Goal: Navigation & Orientation: Find specific page/section

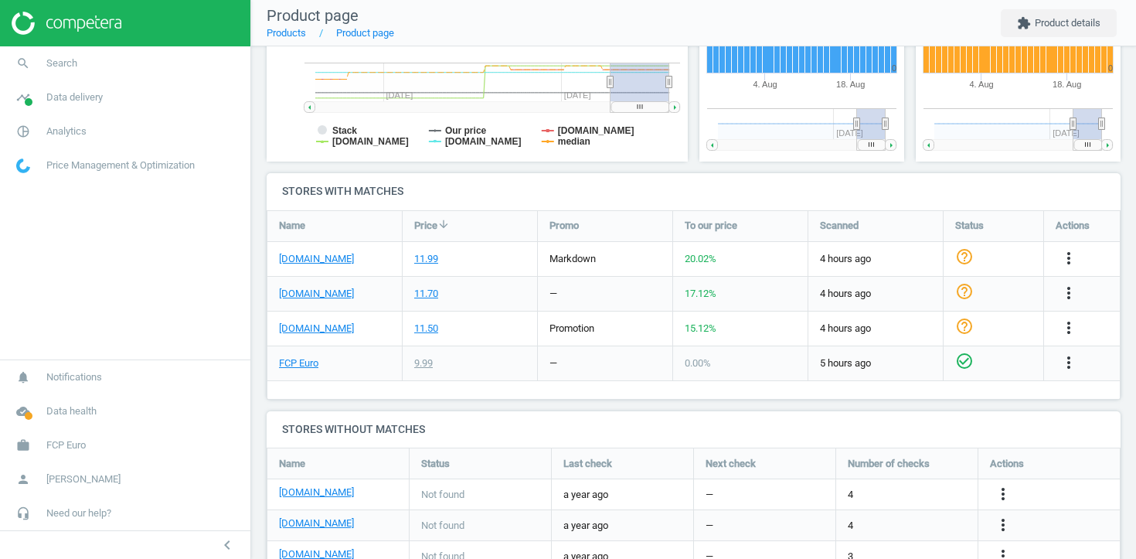
scroll to position [468, 0]
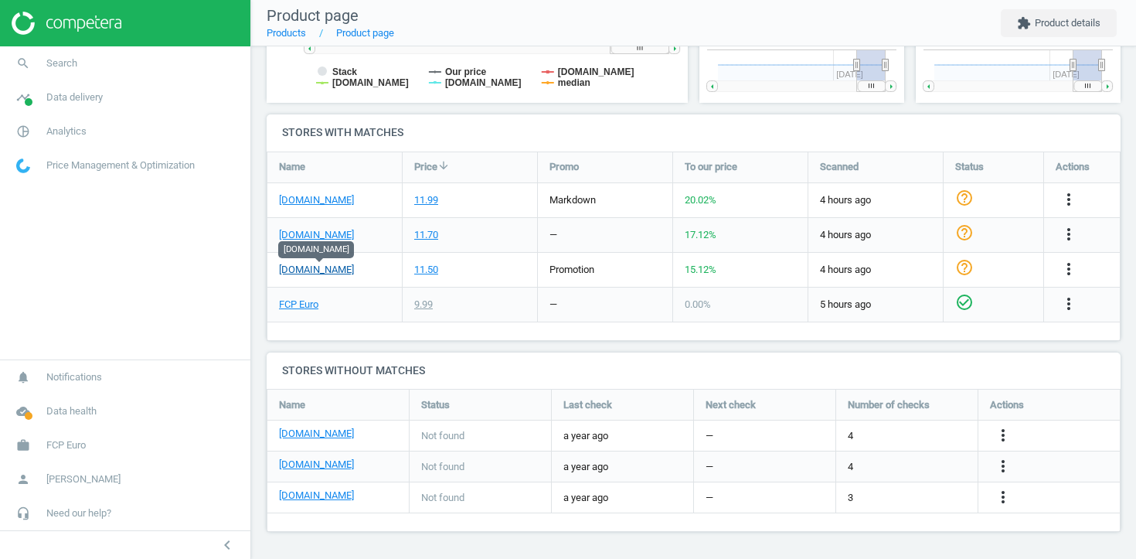
click at [353, 271] on link "[DOMAIN_NAME]" at bounding box center [316, 270] width 75 height 14
click at [553, 280] on div "promotion" at bounding box center [605, 270] width 134 height 34
click at [114, 437] on link "work FCP Euro" at bounding box center [125, 445] width 250 height 34
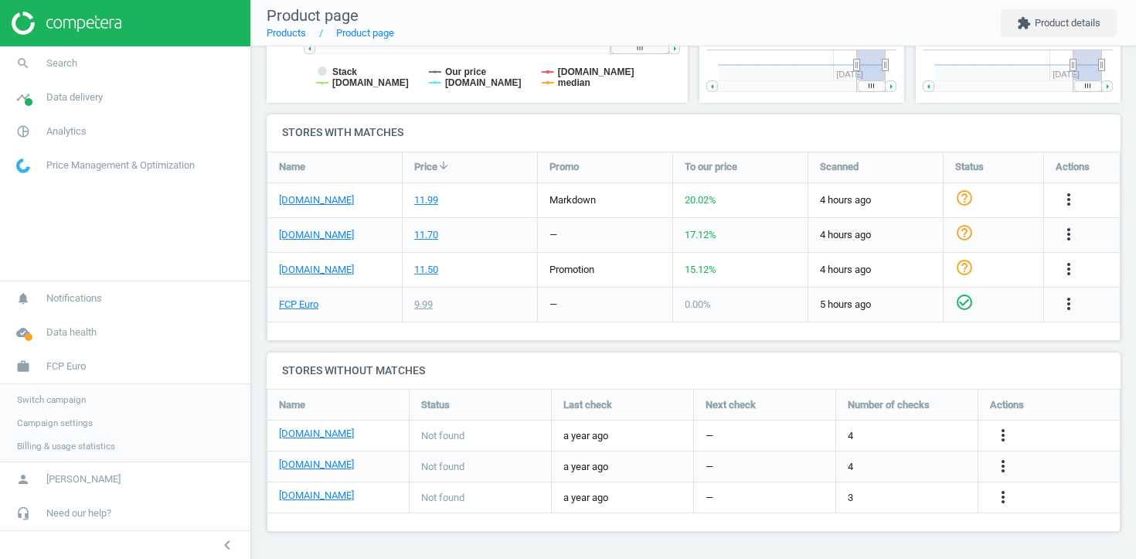
click at [67, 402] on span "Switch campaign" at bounding box center [51, 399] width 69 height 12
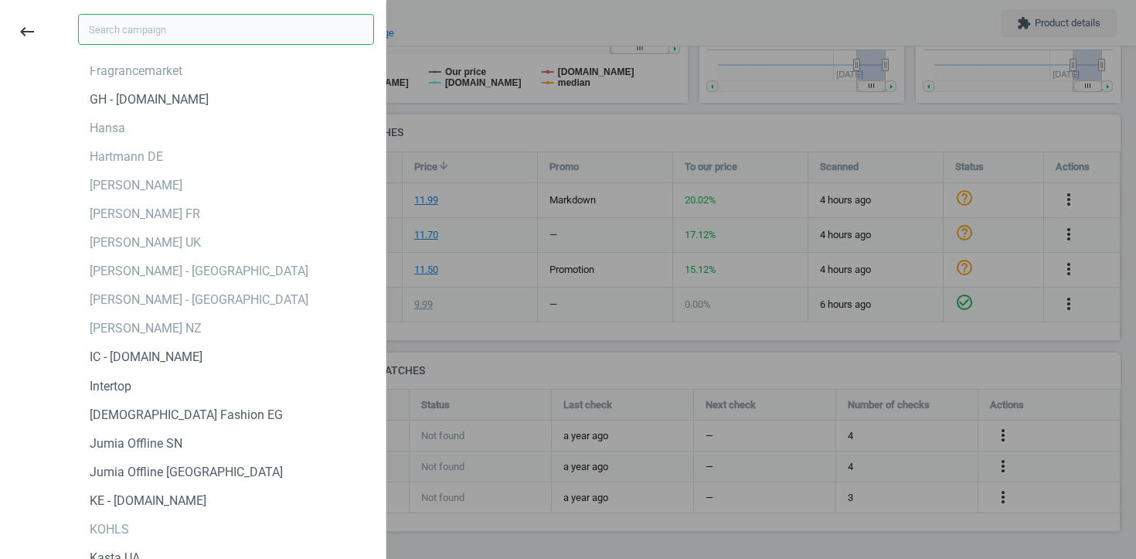
scroll to position [2454, 0]
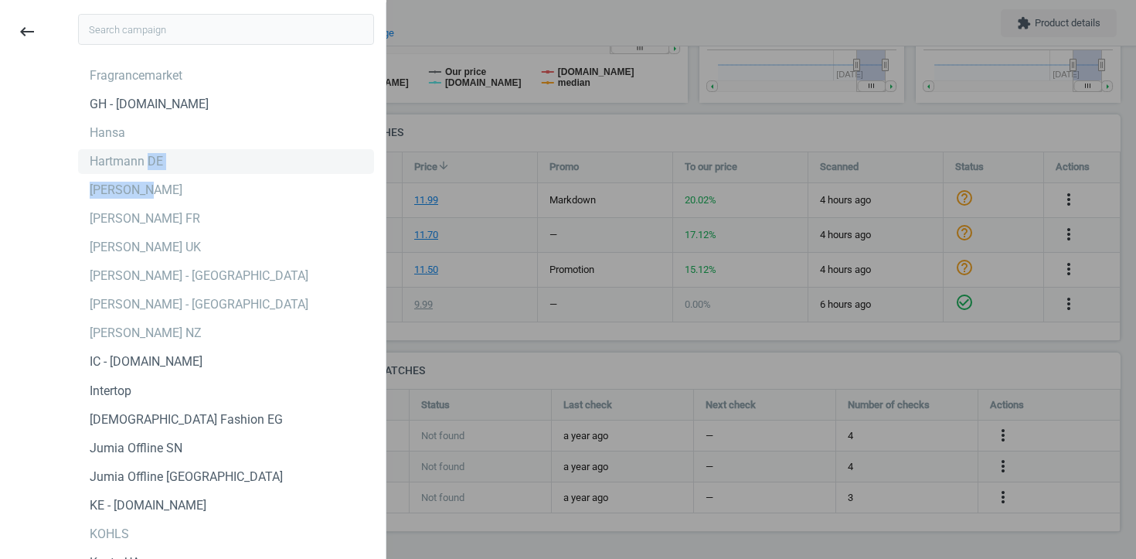
drag, startPoint x: 149, startPoint y: 192, endPoint x: 148, endPoint y: 165, distance: 26.3
click at [148, 165] on div "Hartmann DE" at bounding box center [126, 161] width 73 height 17
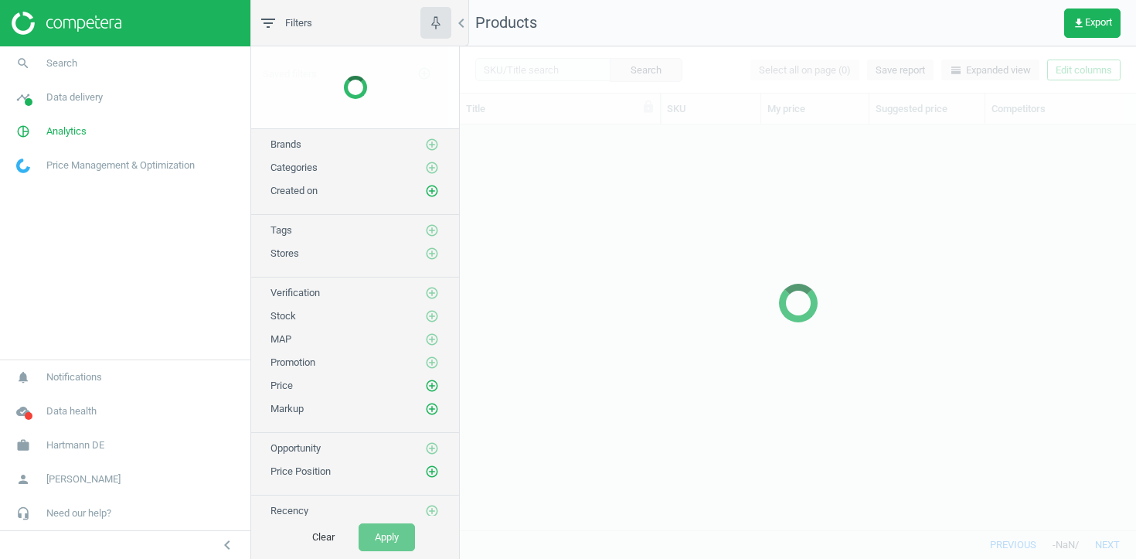
scroll to position [405, 676]
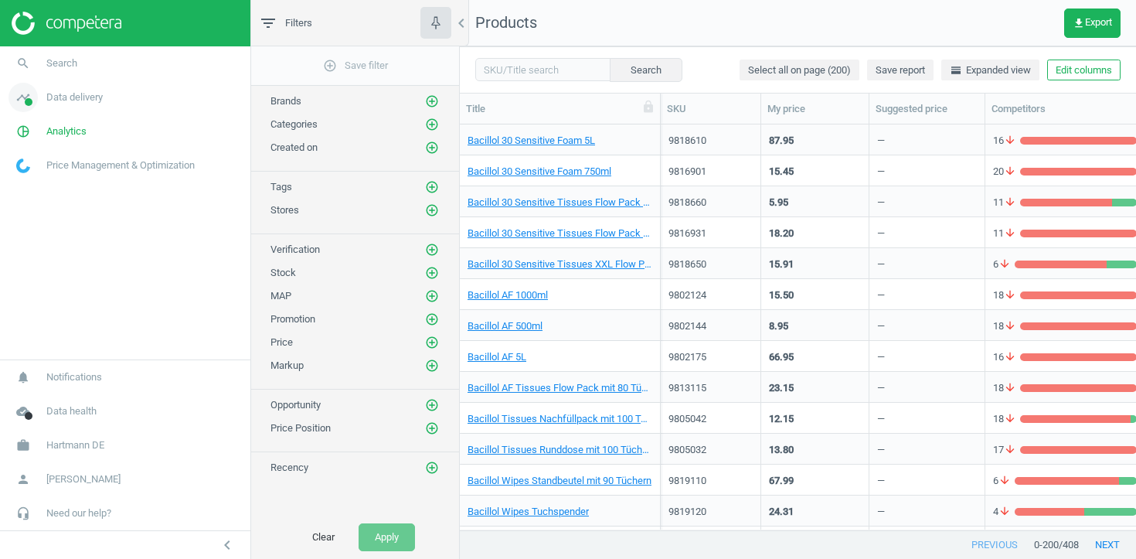
click at [91, 105] on link "timeline Data delivery" at bounding box center [125, 97] width 250 height 34
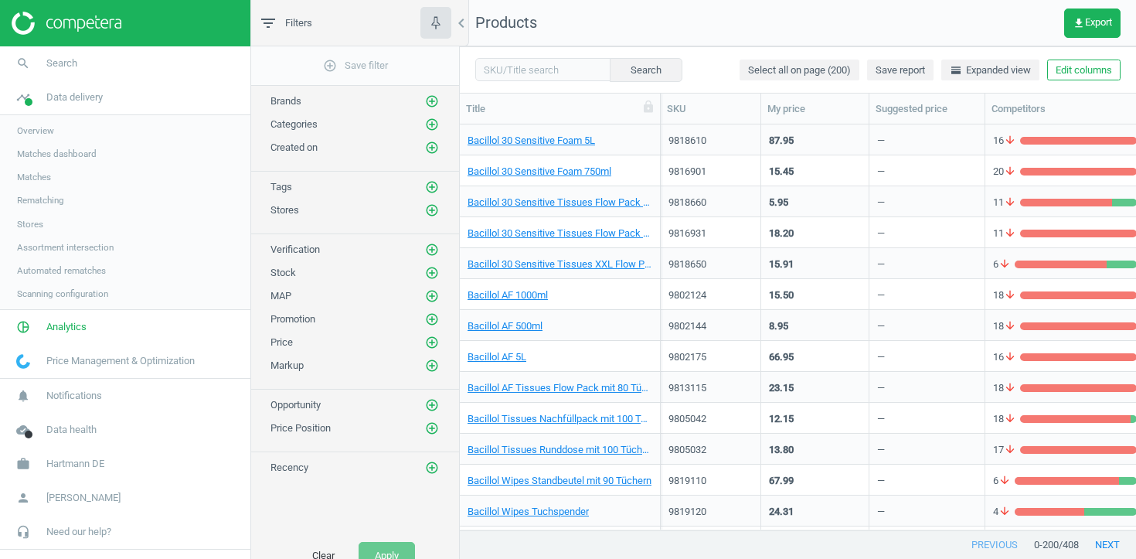
click at [36, 224] on span "Stores" at bounding box center [30, 224] width 26 height 12
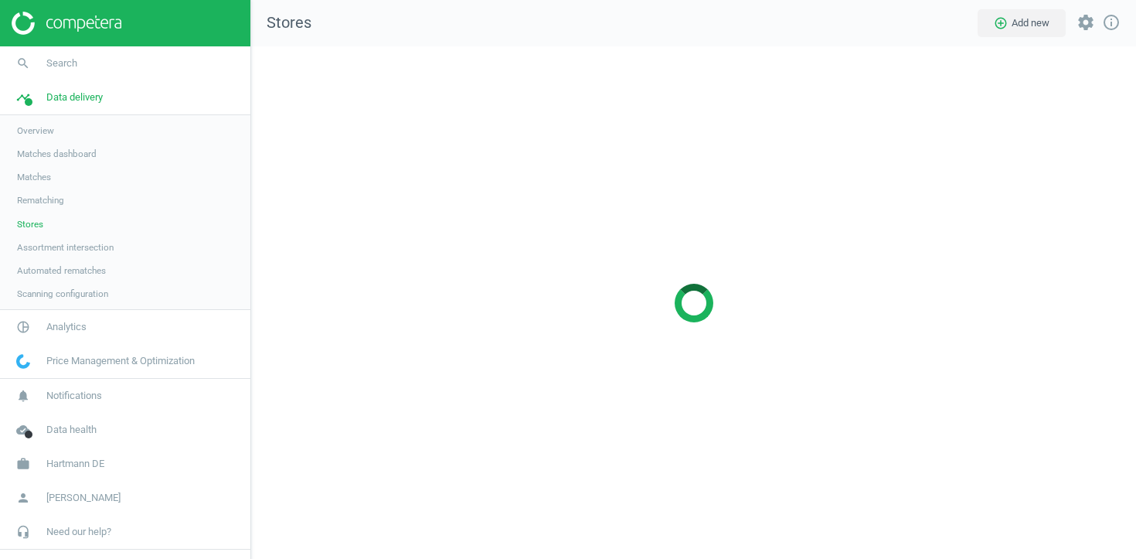
scroll to position [513, 886]
